Goal: Transaction & Acquisition: Purchase product/service

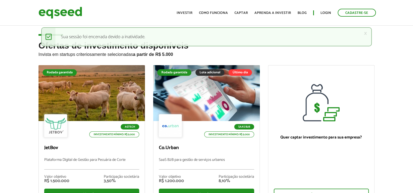
click at [327, 9] on ul "Início Investir Como funciona Captar Aprenda a investir Blog Login Cadastre-se" at bounding box center [276, 13] width 205 height 8
click at [327, 13] on link "Login" at bounding box center [326, 13] width 11 height 4
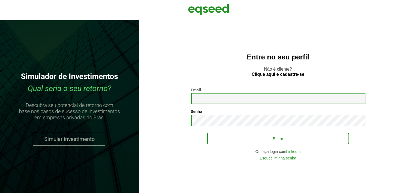
type input "**********"
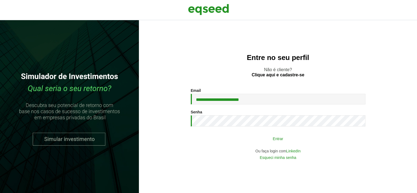
click at [265, 138] on button "Entrar" at bounding box center [278, 139] width 142 height 10
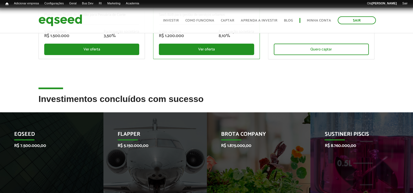
scroll to position [55, 0]
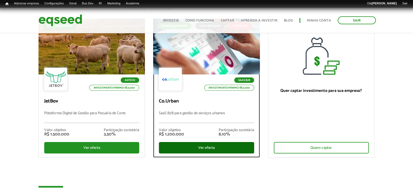
click at [196, 146] on div "Ver oferta" at bounding box center [206, 147] width 95 height 11
